Goal: Obtain resource: Obtain resource

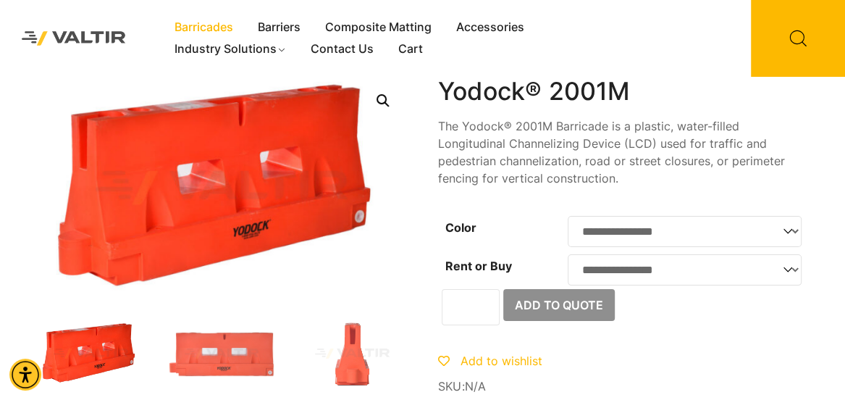
click at [211, 26] on link "Barricades" at bounding box center [203, 28] width 83 height 22
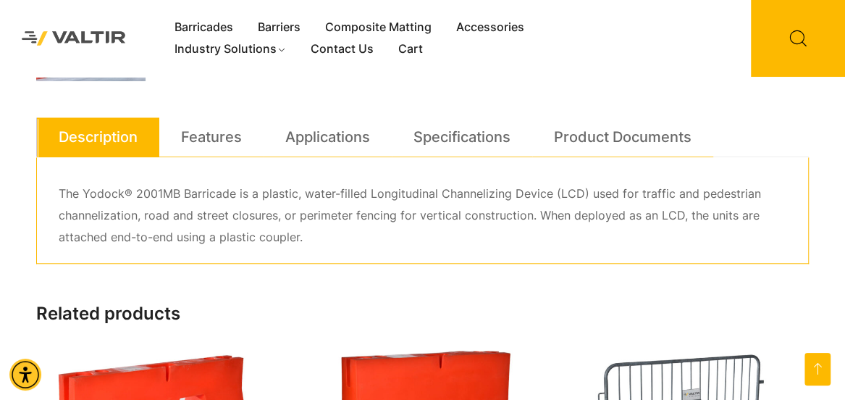
scroll to position [651, 0]
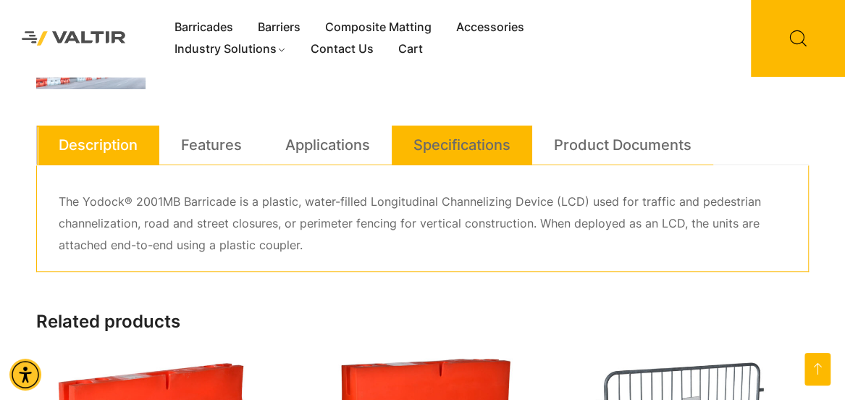
click at [433, 142] on link "Specifications" at bounding box center [462, 144] width 97 height 39
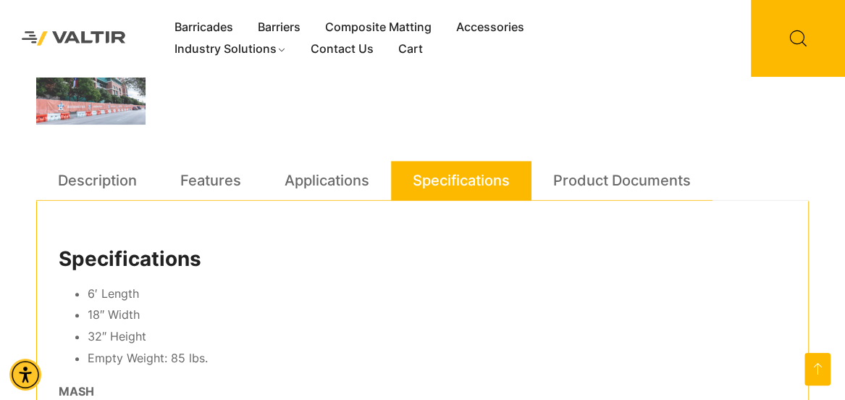
scroll to position [603, 0]
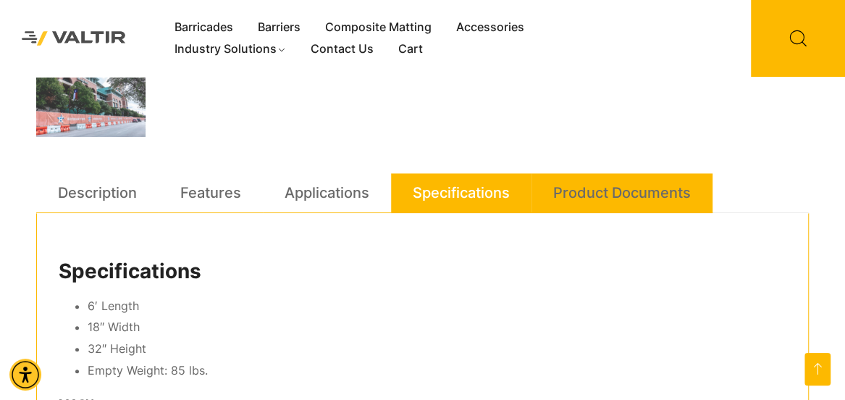
click at [614, 185] on link "Product Documents" at bounding box center [622, 192] width 138 height 39
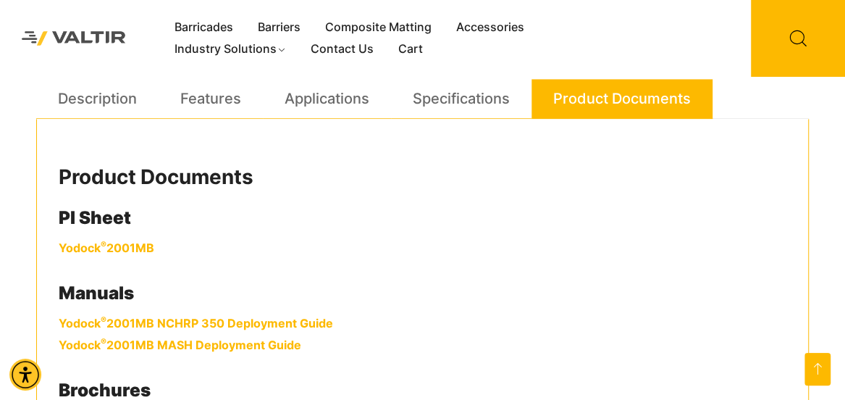
scroll to position [700, 0]
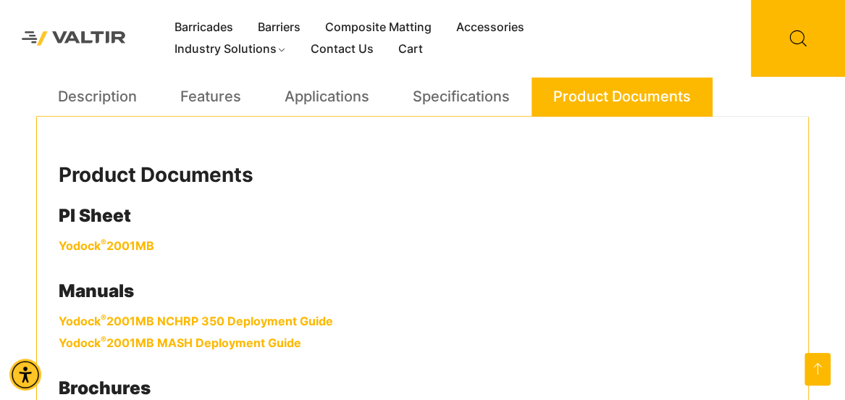
click at [99, 244] on link "Yodock ® 2001MB" at bounding box center [107, 245] width 96 height 14
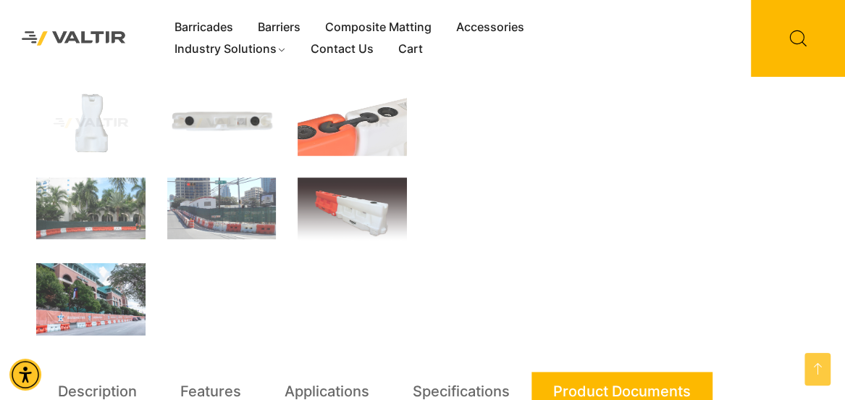
scroll to position [290, 0]
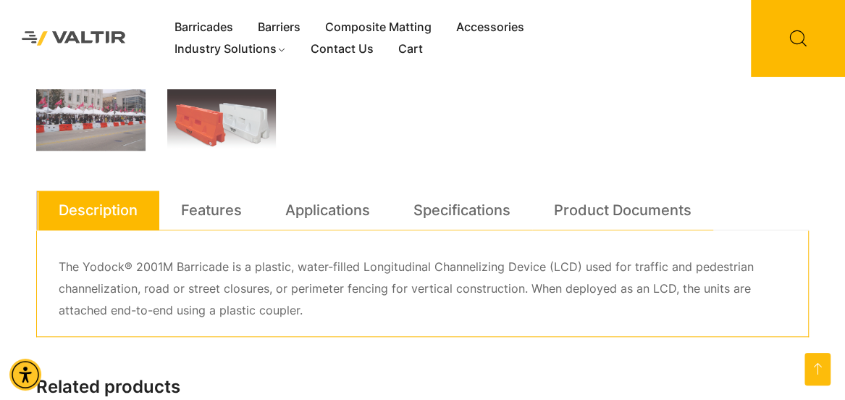
scroll to position [603, 0]
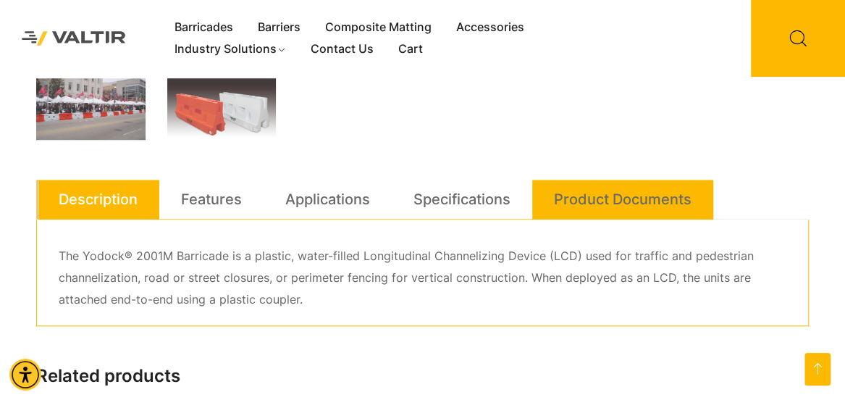
click at [622, 192] on link "Product Documents" at bounding box center [623, 199] width 138 height 39
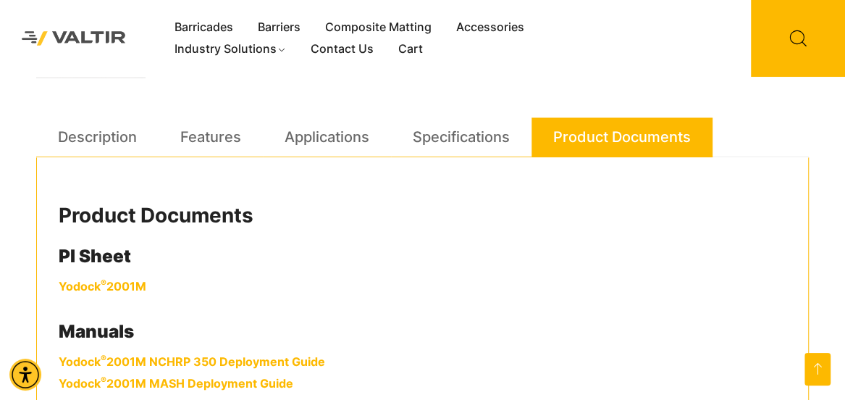
scroll to position [676, 0]
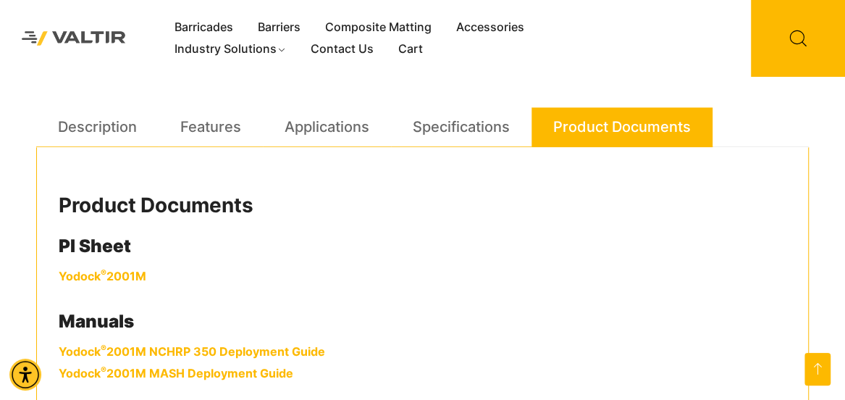
click at [110, 272] on link "Yodock ® 2001M" at bounding box center [103, 276] width 88 height 14
